Goal: Navigation & Orientation: Find specific page/section

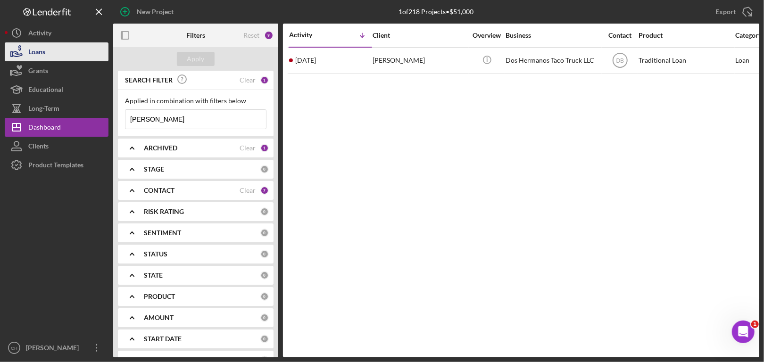
click at [37, 43] on div "Loans" at bounding box center [36, 52] width 17 height 21
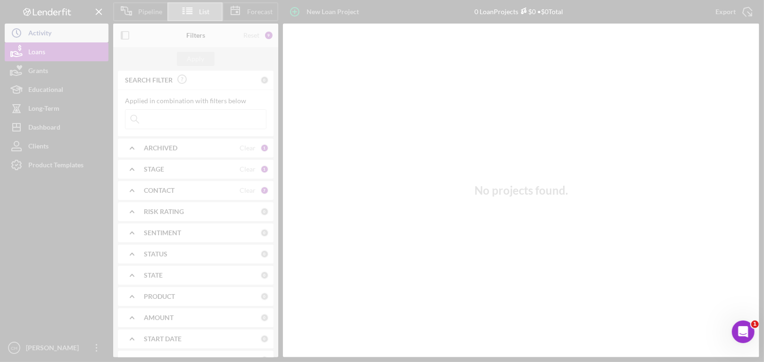
click at [37, 30] on div "Pipeline List Forecast New Loan Project 0 Loan Projects $0 • $0 Total Export Ic…" at bounding box center [382, 178] width 754 height 357
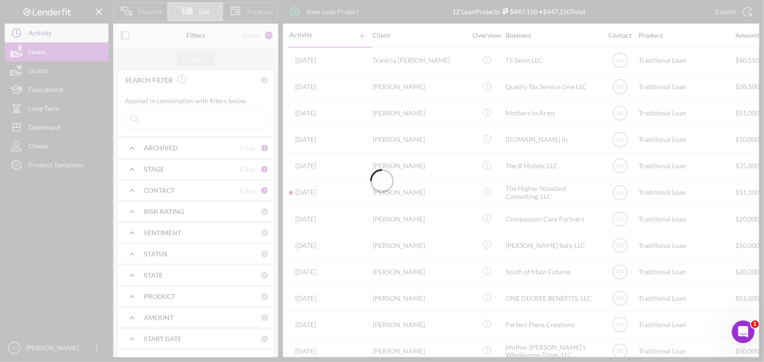
click at [37, 30] on div at bounding box center [382, 181] width 764 height 362
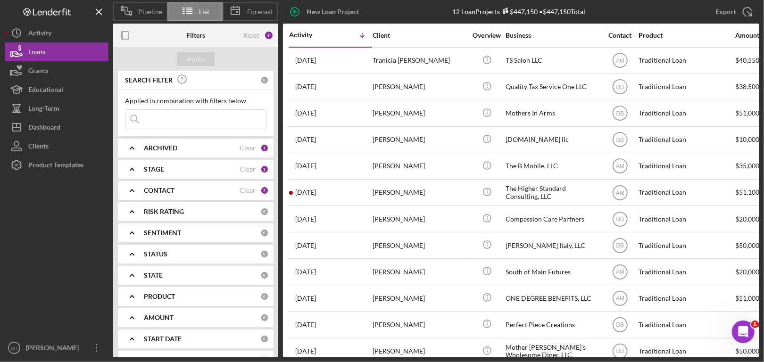
click at [37, 30] on div "Activity" at bounding box center [39, 34] width 23 height 21
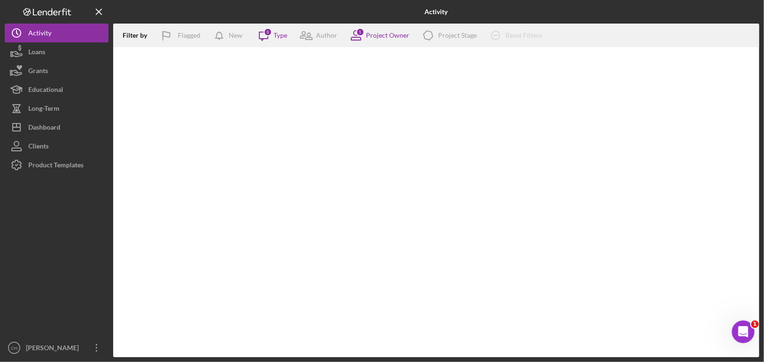
click at [37, 30] on div "Activity" at bounding box center [39, 34] width 23 height 21
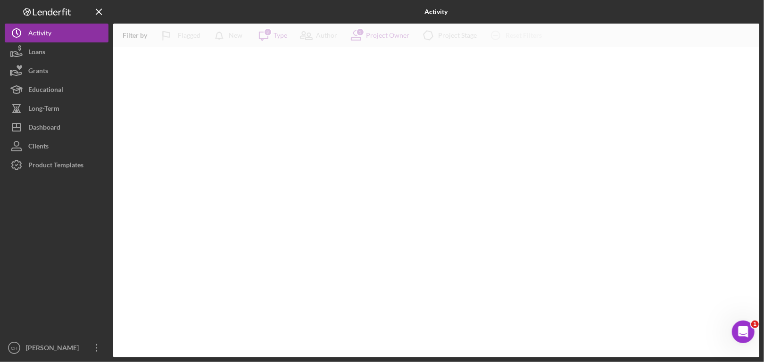
click at [37, 30] on div "Activity" at bounding box center [39, 34] width 23 height 21
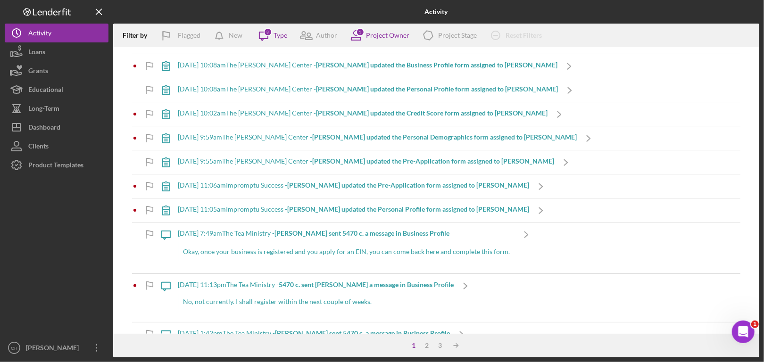
scroll to position [1273, 0]
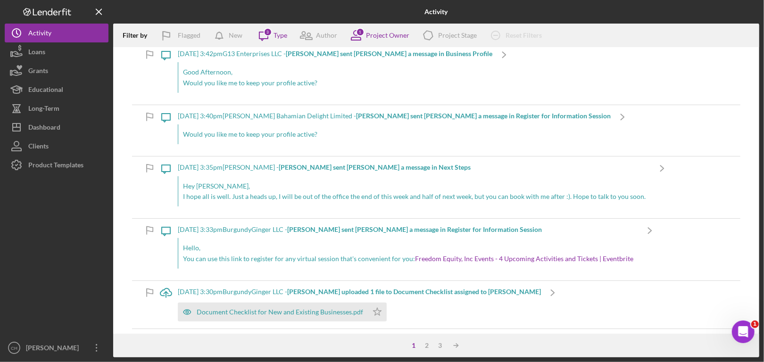
scroll to position [330, 0]
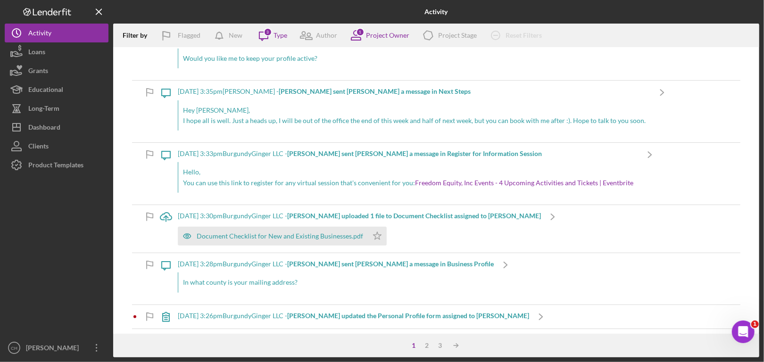
click at [457, 151] on b "[PERSON_NAME] sent [PERSON_NAME] a message in Register for Information Session" at bounding box center [414, 153] width 255 height 8
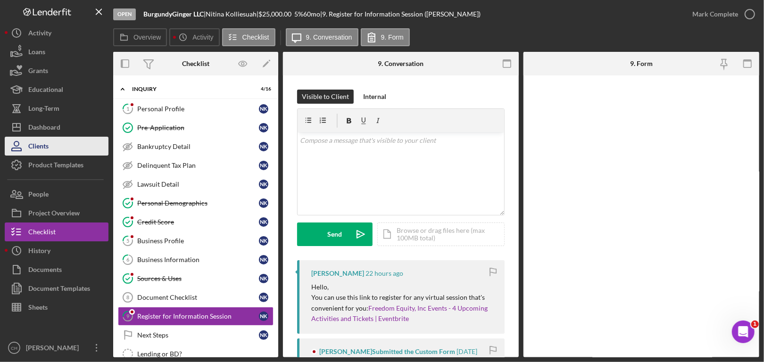
scroll to position [98, 0]
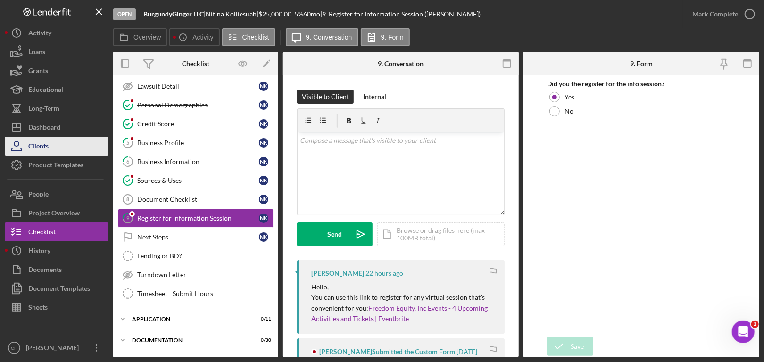
click at [55, 140] on button "Clients" at bounding box center [57, 146] width 104 height 19
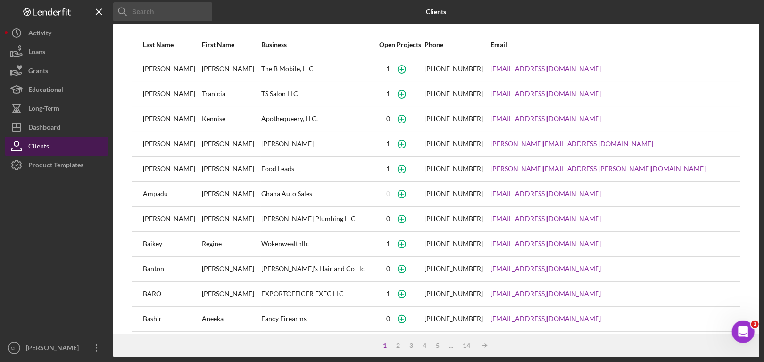
click at [49, 146] on button "Clients" at bounding box center [57, 146] width 104 height 19
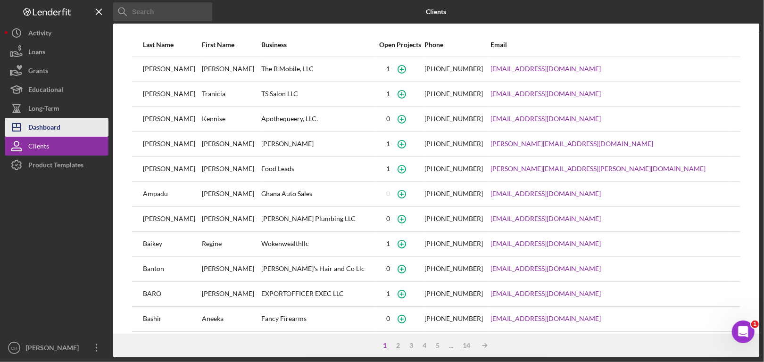
click at [42, 126] on div "Dashboard" at bounding box center [44, 128] width 32 height 21
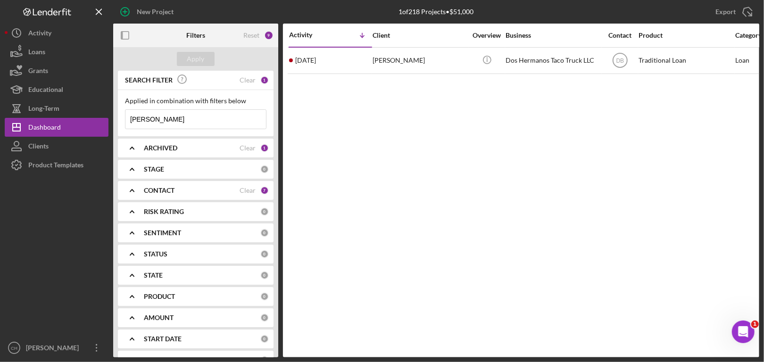
click at [260, 34] on div "Reset 9" at bounding box center [258, 36] width 30 height 24
click at [251, 34] on div "Reset" at bounding box center [251, 36] width 16 height 8
click at [211, 54] on button "Apply" at bounding box center [196, 59] width 38 height 14
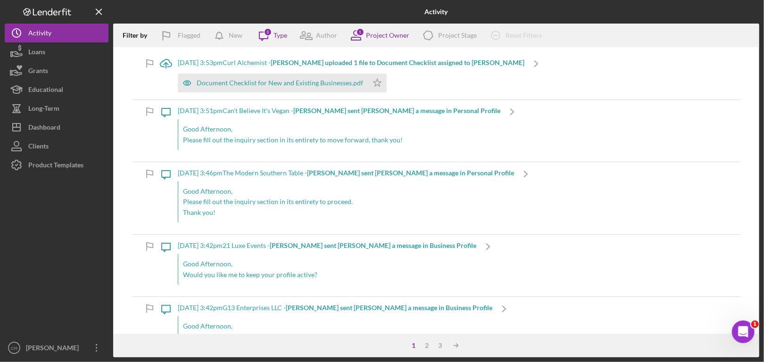
scroll to position [1273, 0]
